Goal: Task Accomplishment & Management: Manage account settings

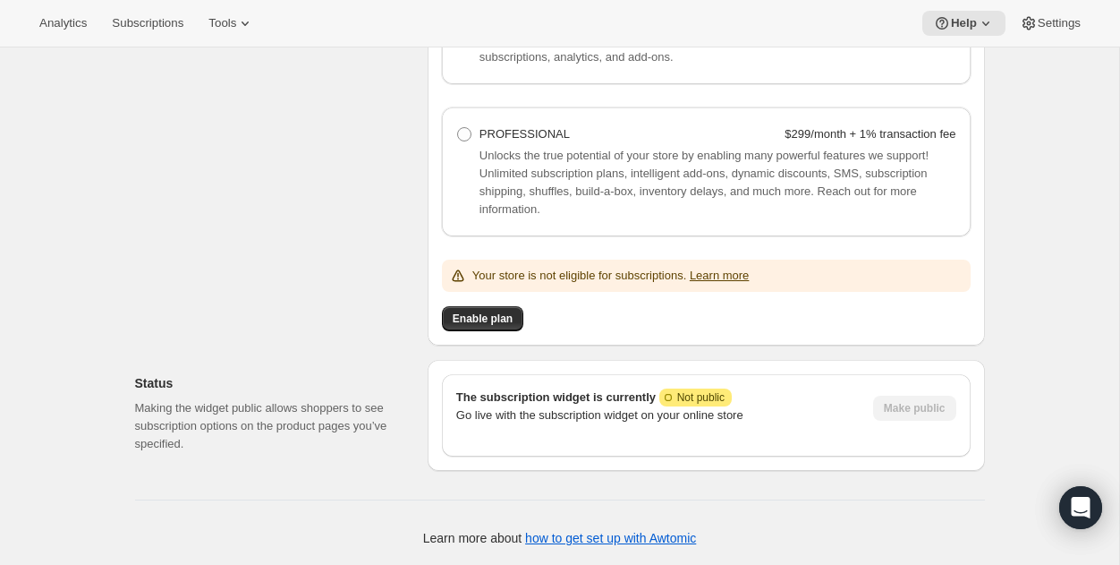
scroll to position [1916, 0]
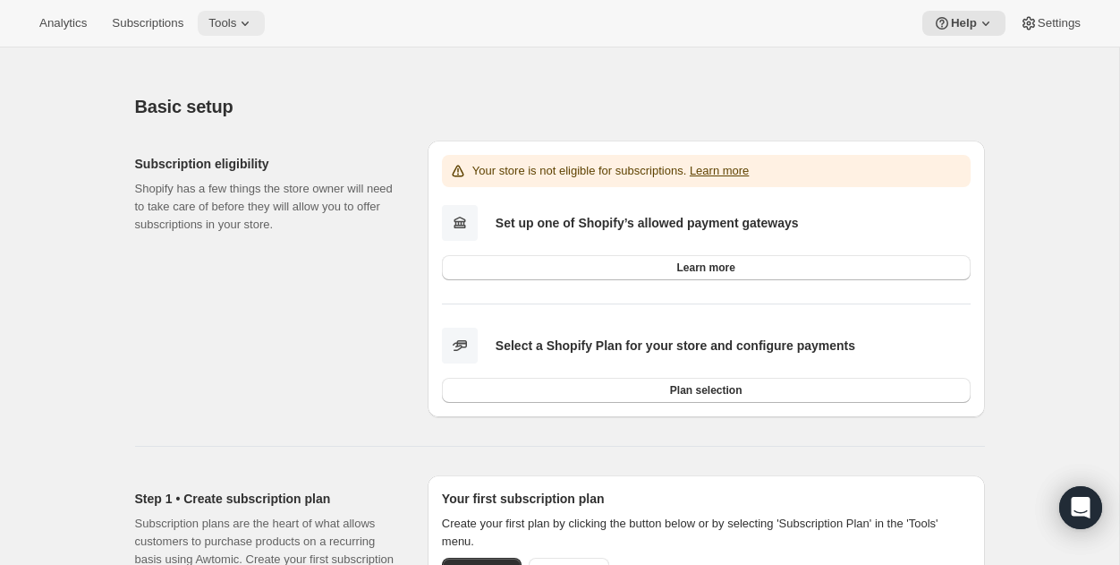
click at [236, 25] on span "Tools" at bounding box center [222, 23] width 28 height 14
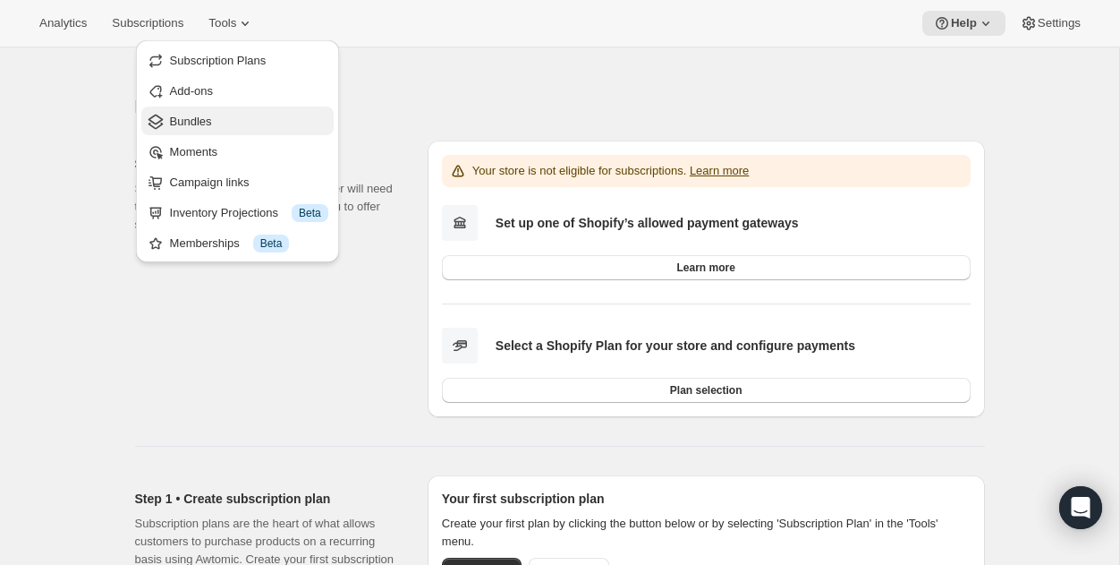
click at [197, 132] on button "Bundles" at bounding box center [237, 120] width 192 height 29
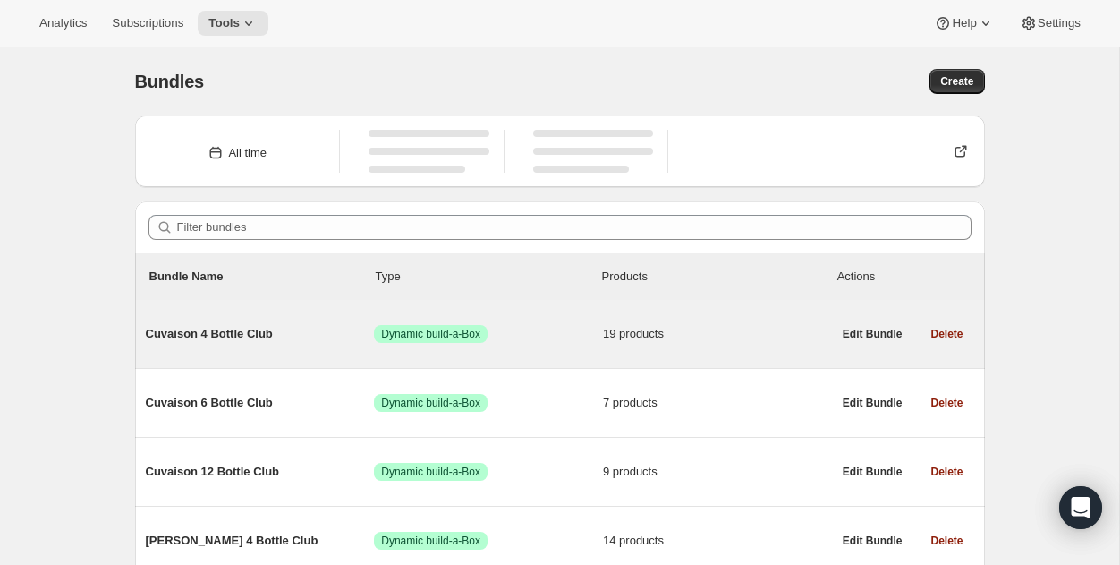
click at [217, 336] on span "Cuvaison 4 Bottle Club" at bounding box center [260, 334] width 229 height 18
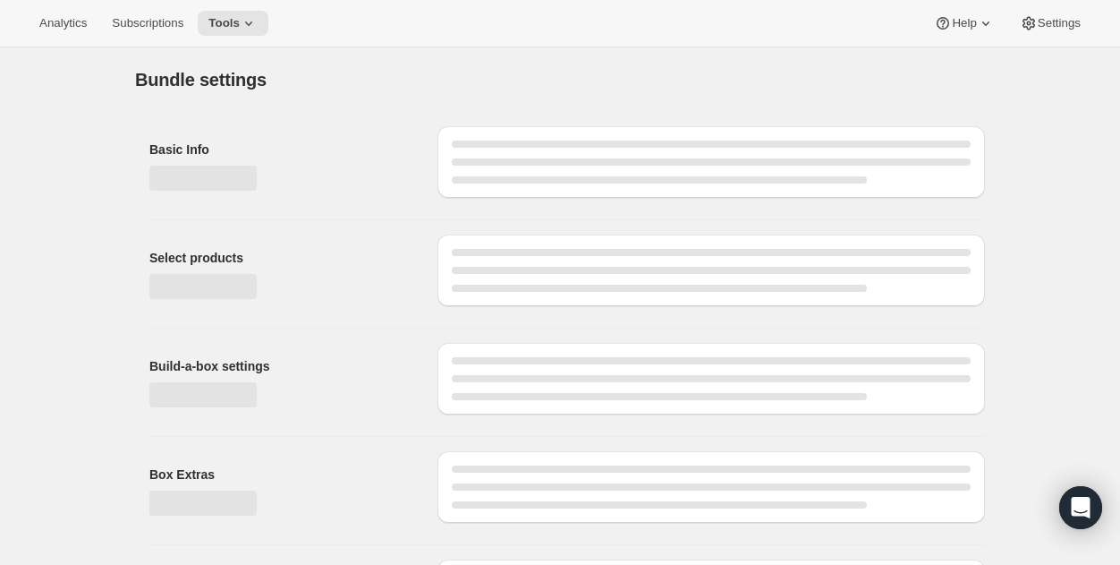
type input "Cuvaison 4 Bottle Club"
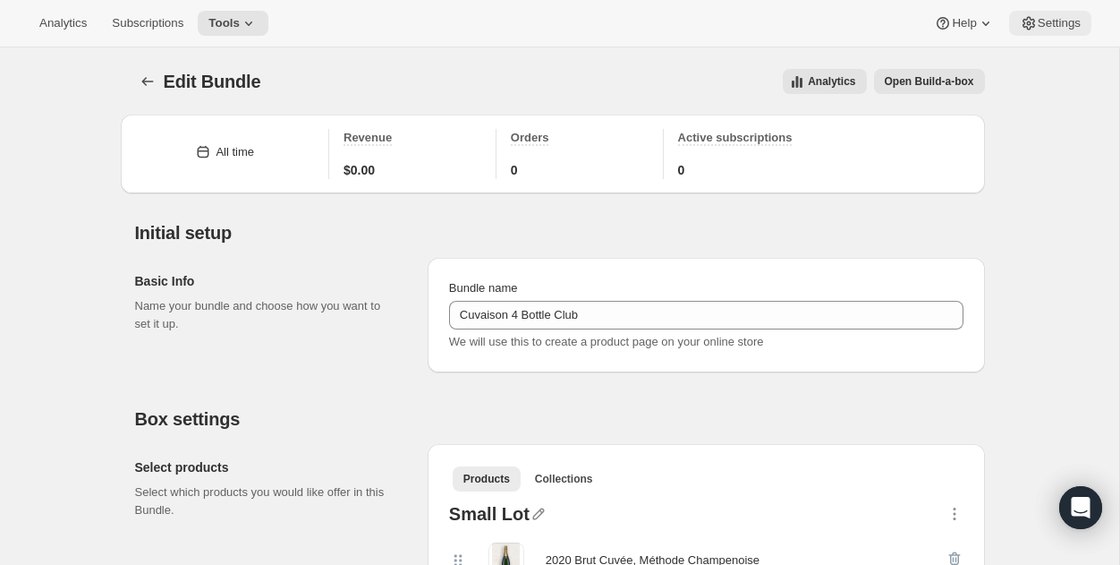
click at [1072, 23] on span "Settings" at bounding box center [1059, 23] width 43 height 14
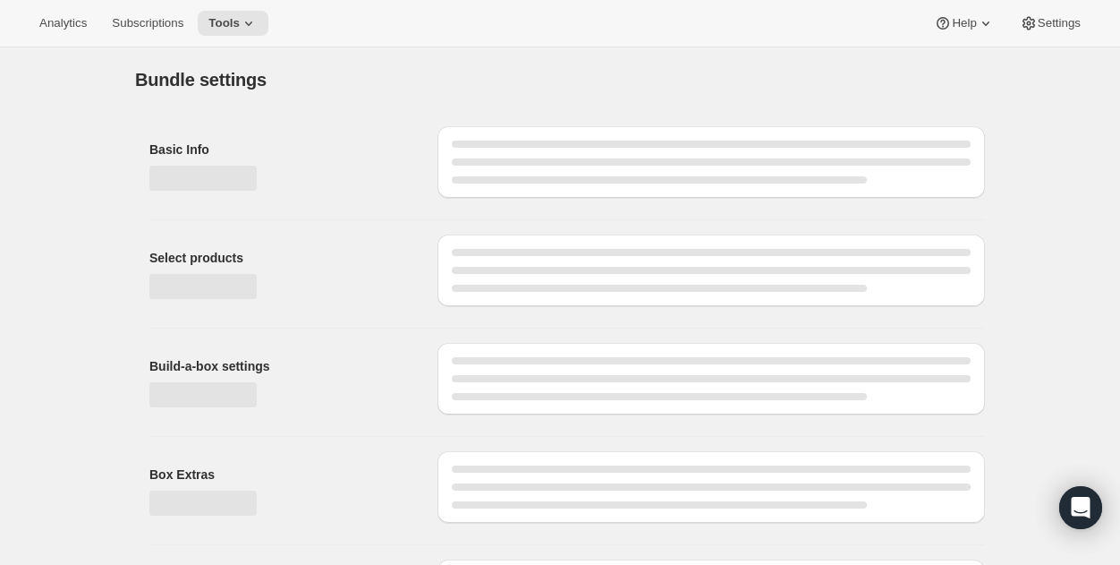
type input "Cuvaison 4 Bottle Club"
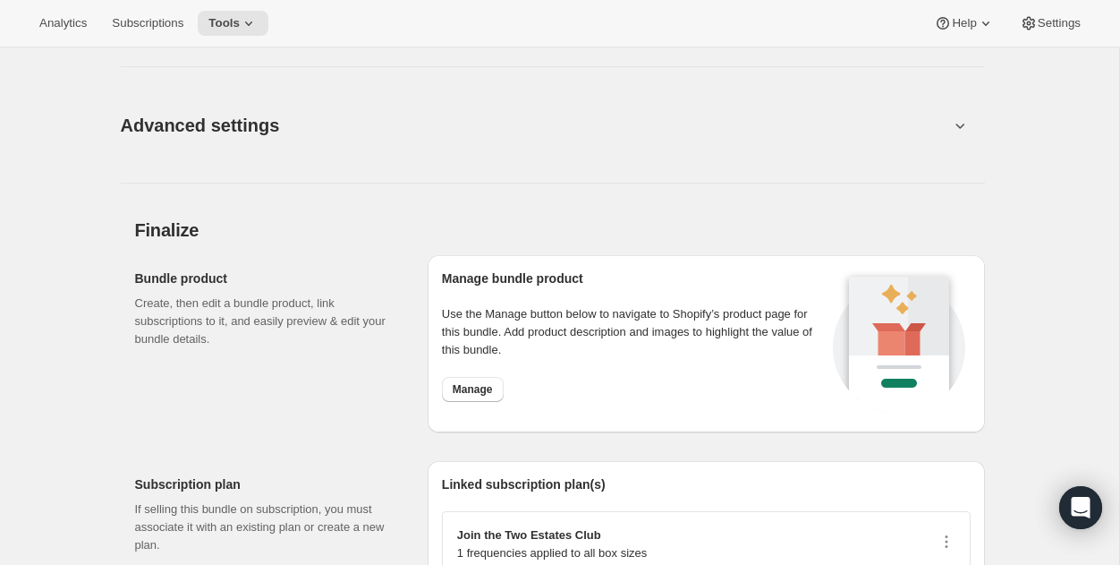
scroll to position [2691, 0]
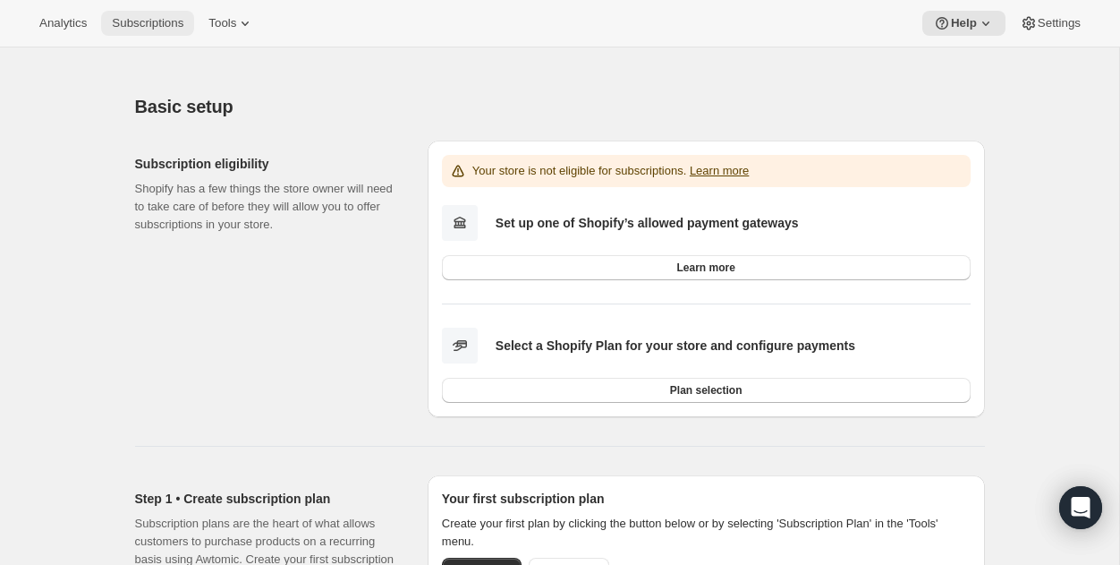
click at [160, 25] on span "Subscriptions" at bounding box center [148, 23] width 72 height 14
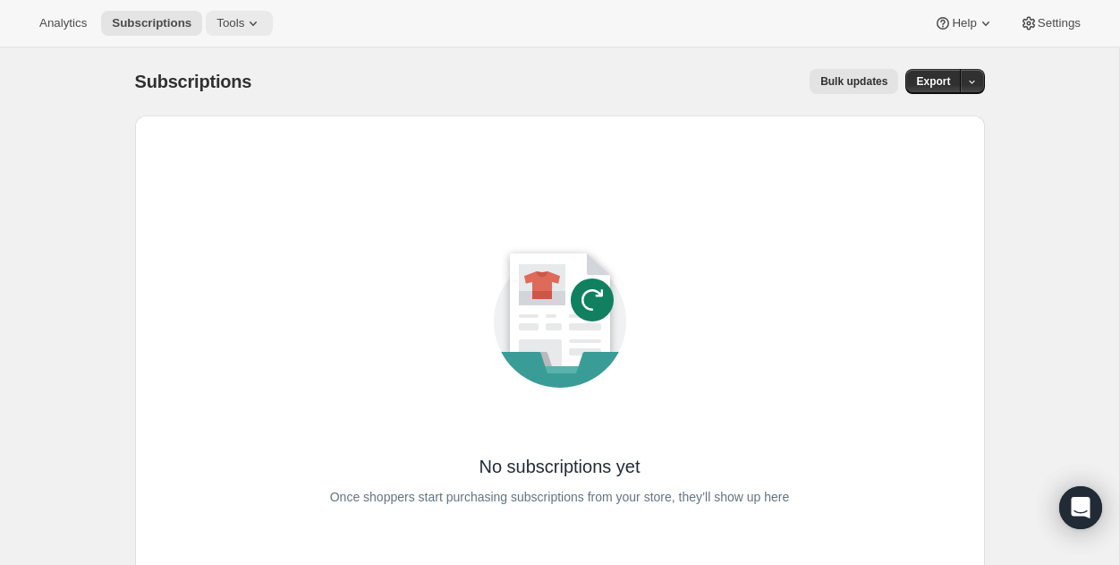
click at [239, 19] on span "Tools" at bounding box center [231, 23] width 28 height 14
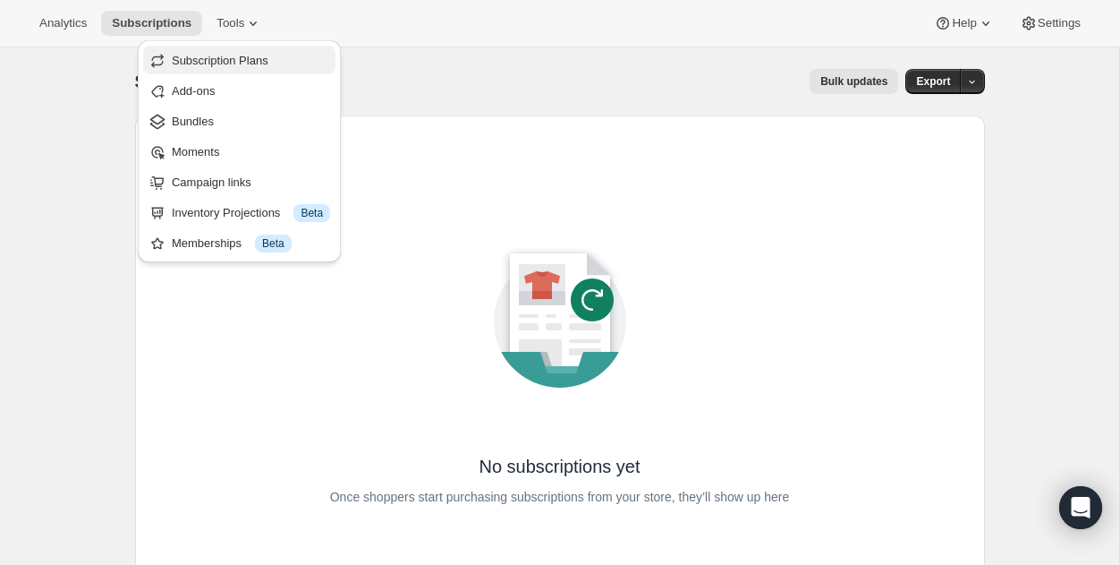
click at [237, 61] on span "Subscription Plans" at bounding box center [220, 60] width 97 height 13
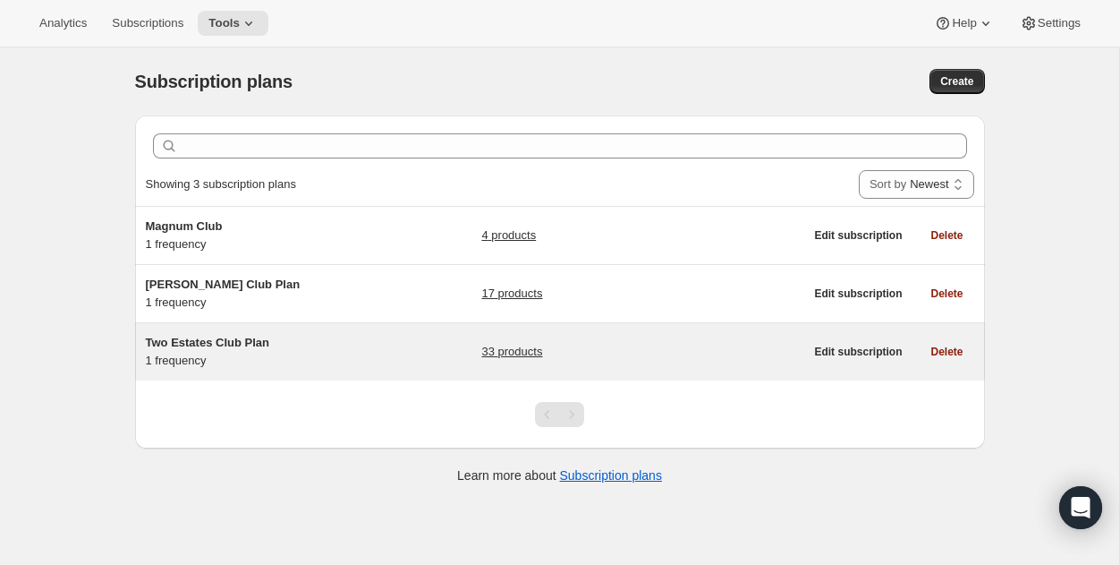
click at [203, 340] on span "Two Estates Club Plan" at bounding box center [207, 342] width 123 height 13
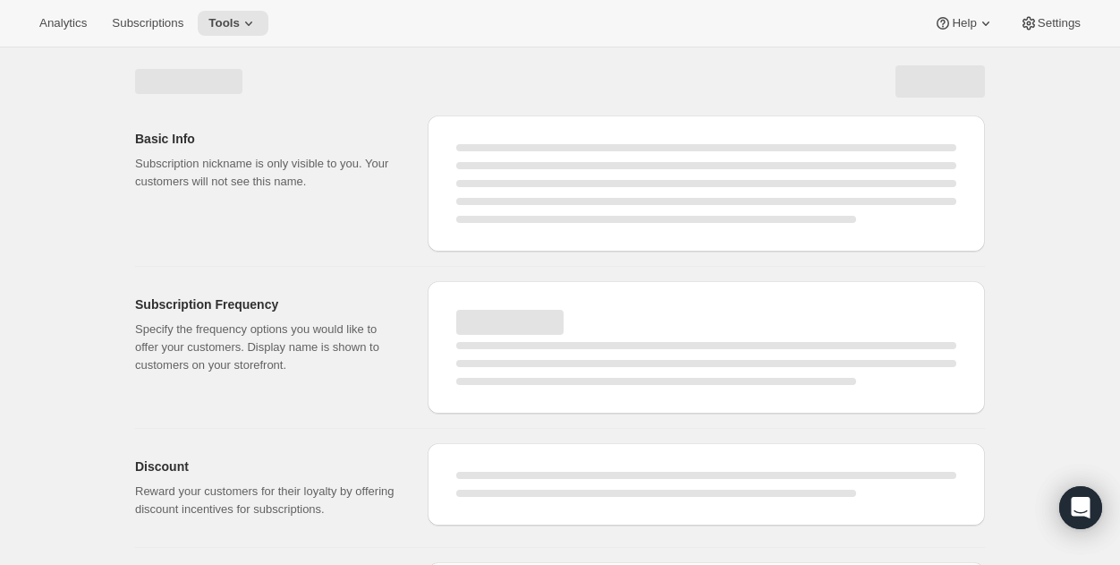
select select "WEEK"
select select "MONTH"
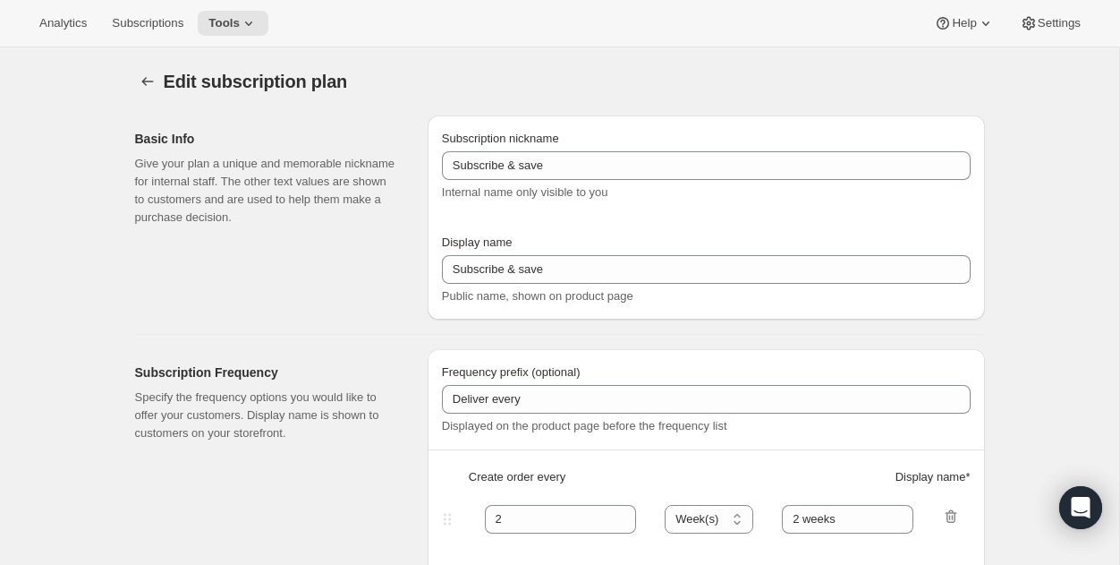
type input "Two Estates Club Plan"
type input "Join the Two Estates Club"
type input "3"
select select "MONTH"
type input "quarter"
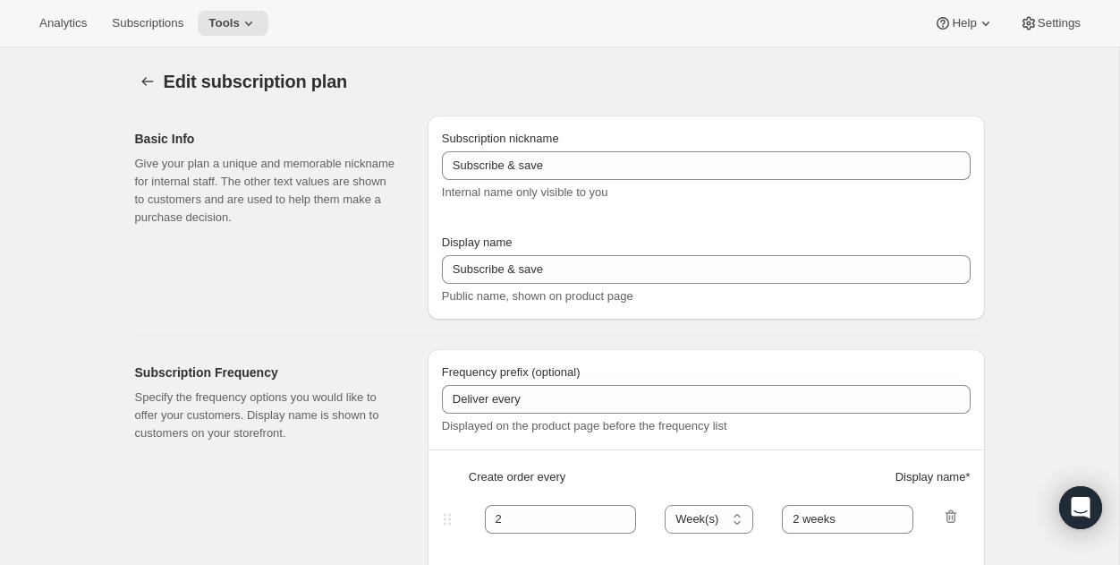
type input "10"
checkbox input "true"
select select "YEARDAY"
select select "2"
select select "5"
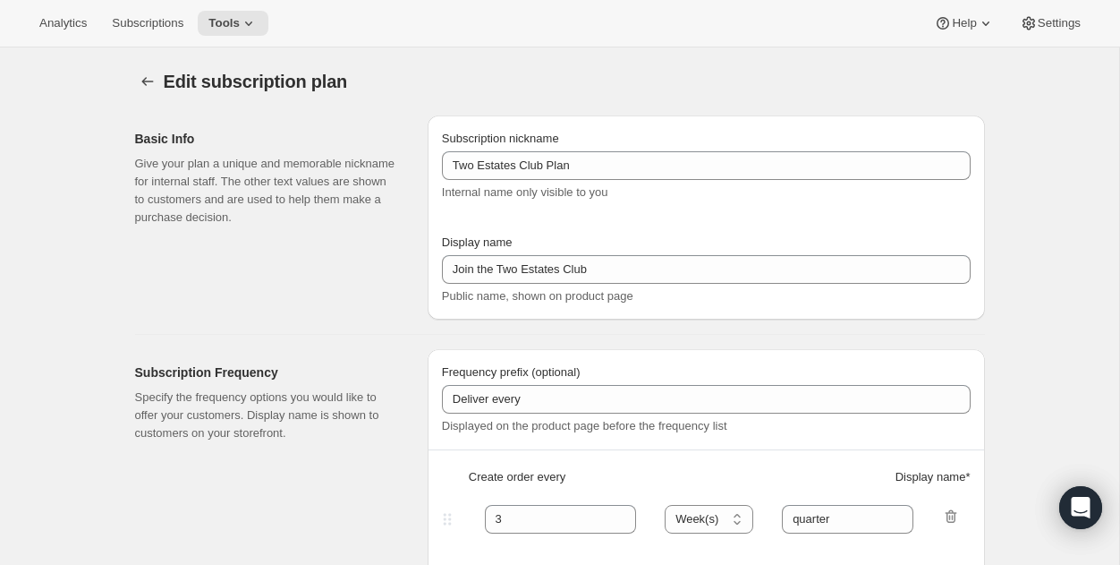
select select "9"
select select "11"
click at [161, 35] on button "Subscriptions" at bounding box center [147, 23] width 93 height 25
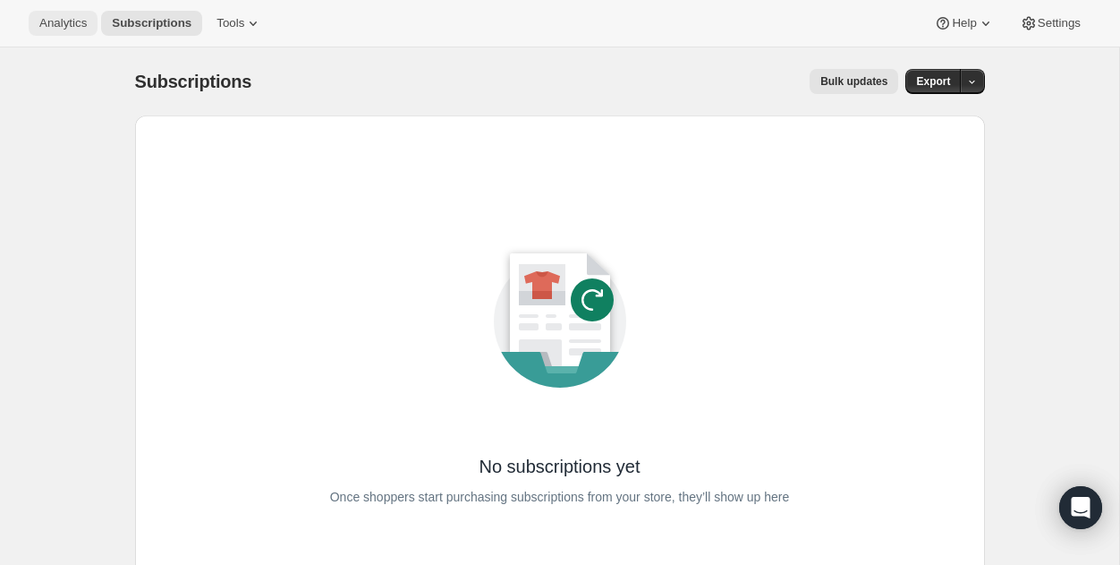
click at [64, 23] on span "Analytics" at bounding box center [62, 23] width 47 height 14
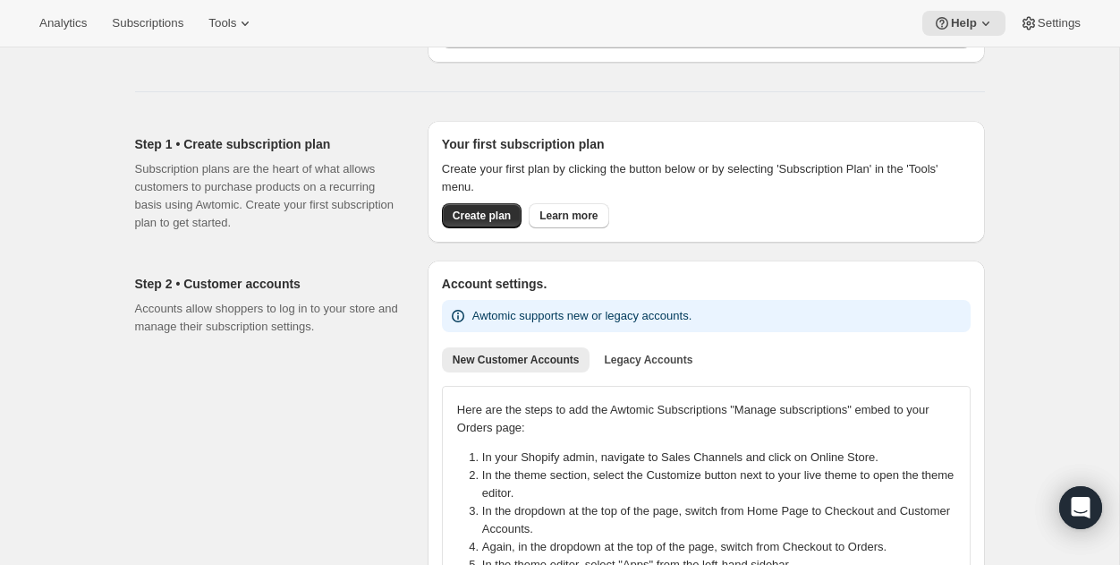
scroll to position [457, 0]
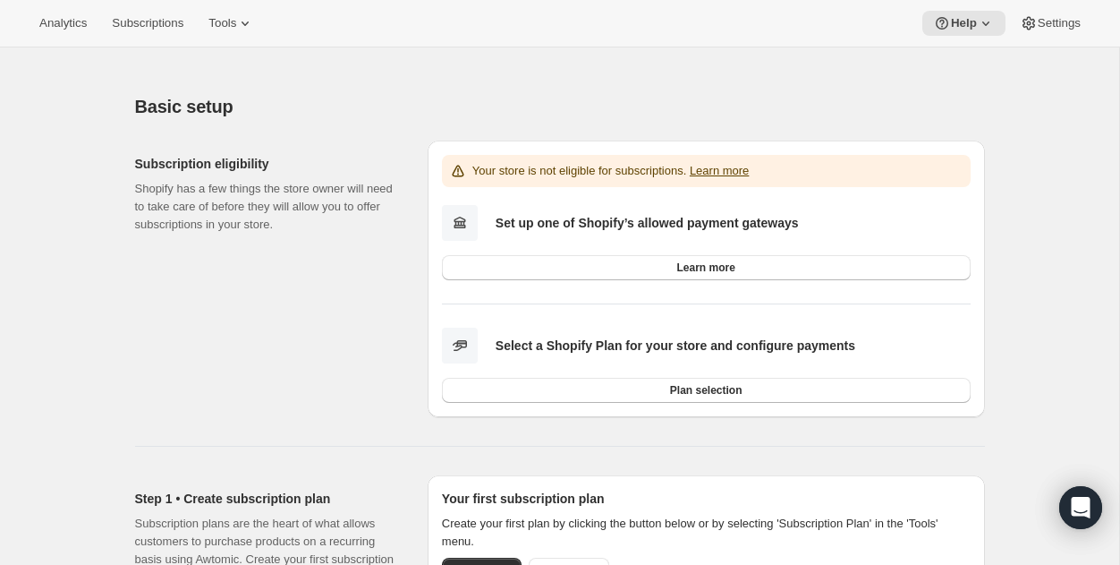
click at [144, 37] on div "Analytics Subscriptions Tools Help Settings" at bounding box center [560, 23] width 1120 height 47
click at [144, 22] on span "Subscriptions" at bounding box center [148, 23] width 72 height 14
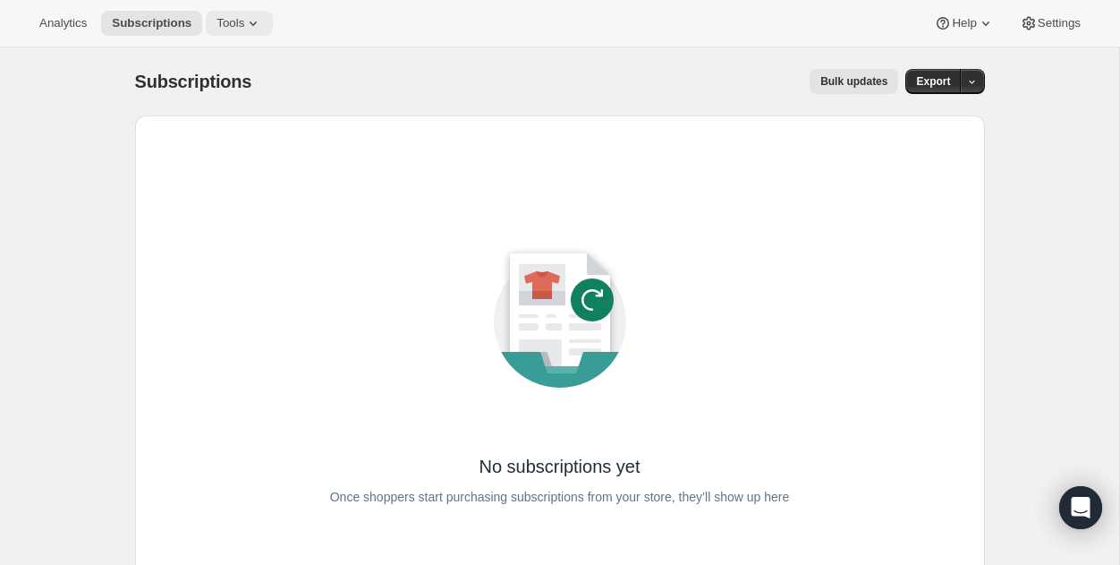
click at [251, 22] on icon at bounding box center [253, 23] width 18 height 18
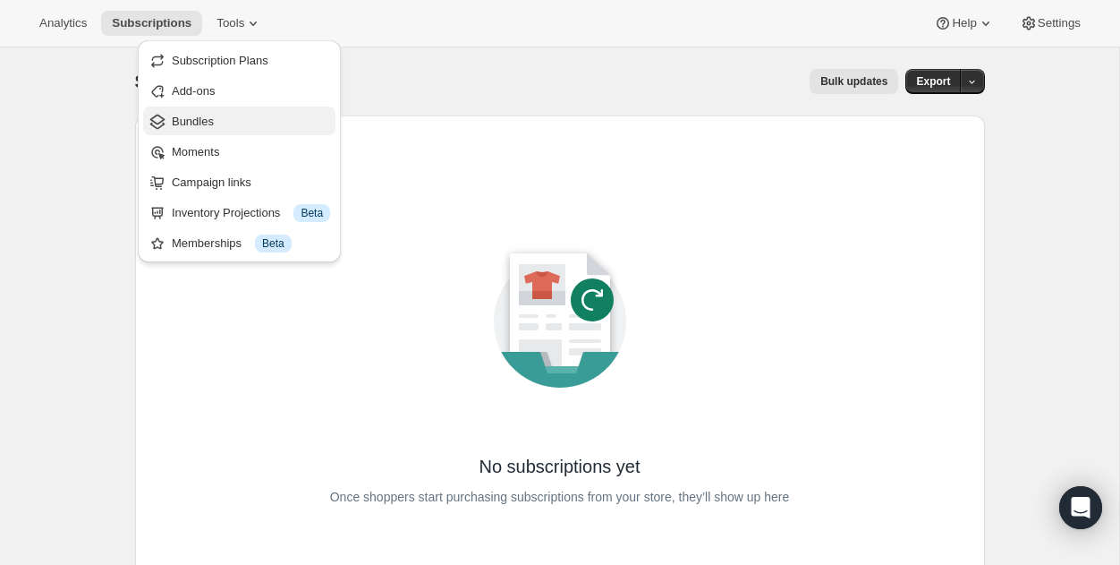
click at [222, 116] on span "Bundles" at bounding box center [251, 122] width 158 height 18
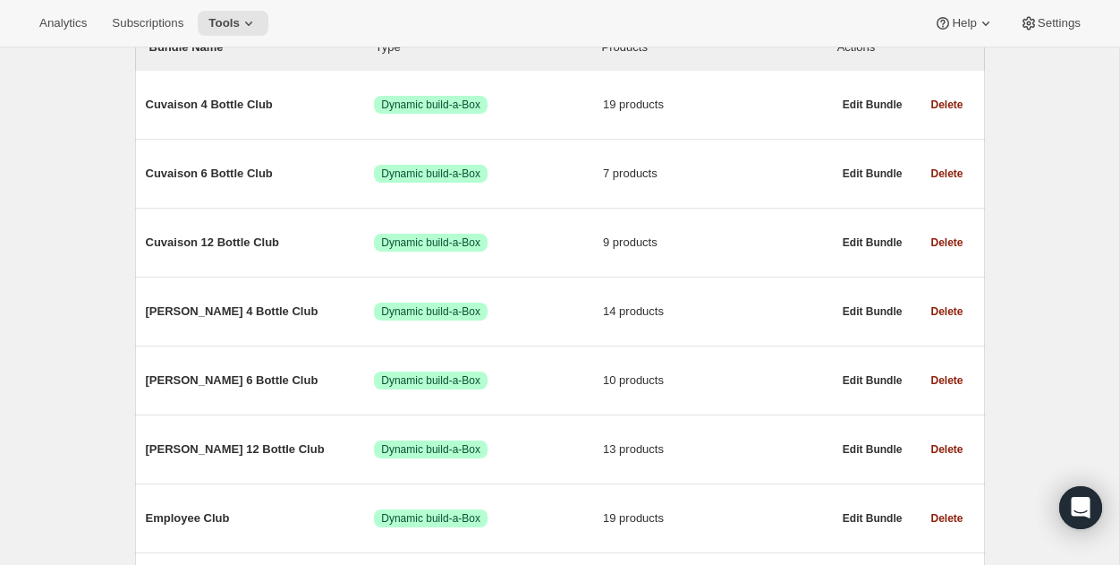
scroll to position [233, 0]
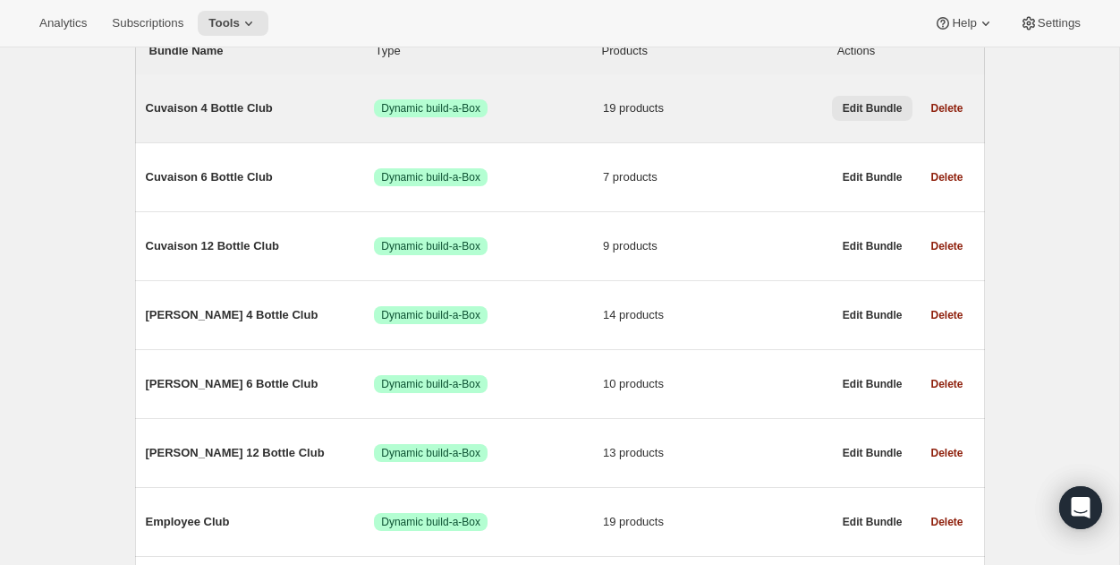
click at [863, 113] on span "Edit Bundle" at bounding box center [873, 108] width 60 height 14
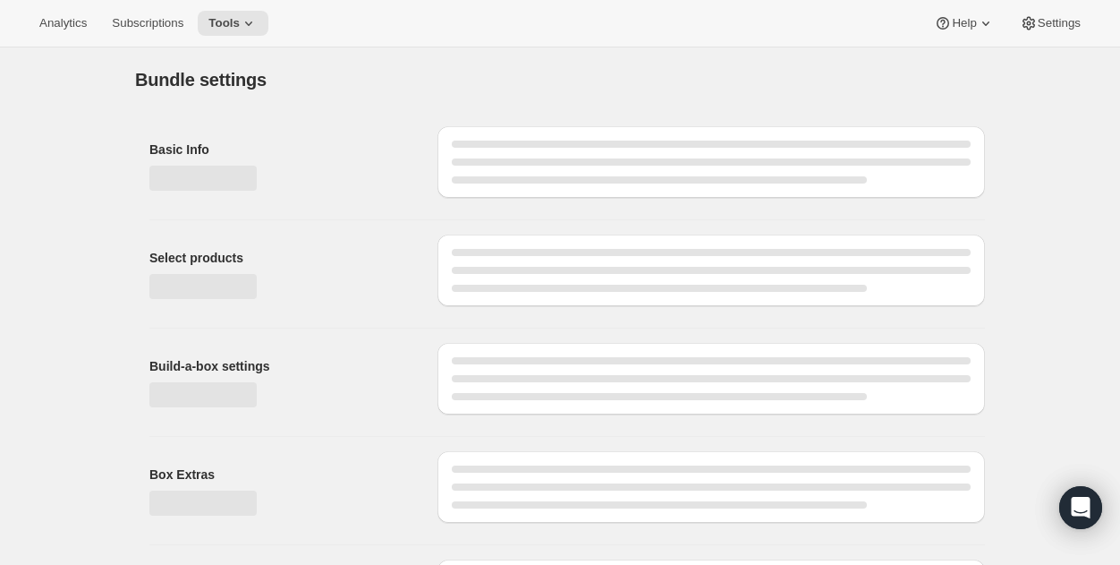
type input "Cuvaison 4 Bottle Club"
